Goal: Browse casually

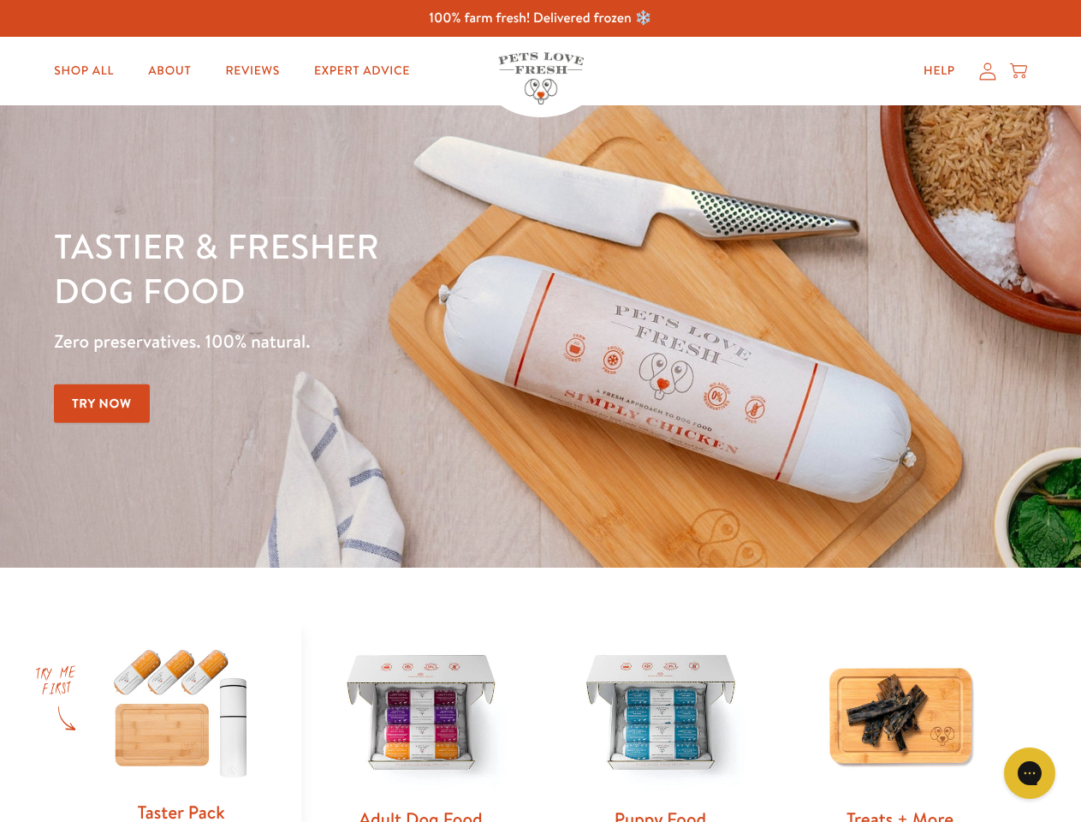
click at [540, 411] on div "Tastier & fresher dog food Zero preservatives. 100% natural. Try Now" at bounding box center [378, 336] width 649 height 226
click at [1030, 773] on icon "Gorgias live chat" at bounding box center [1029, 772] width 16 height 16
